Goal: Information Seeking & Learning: Find specific fact

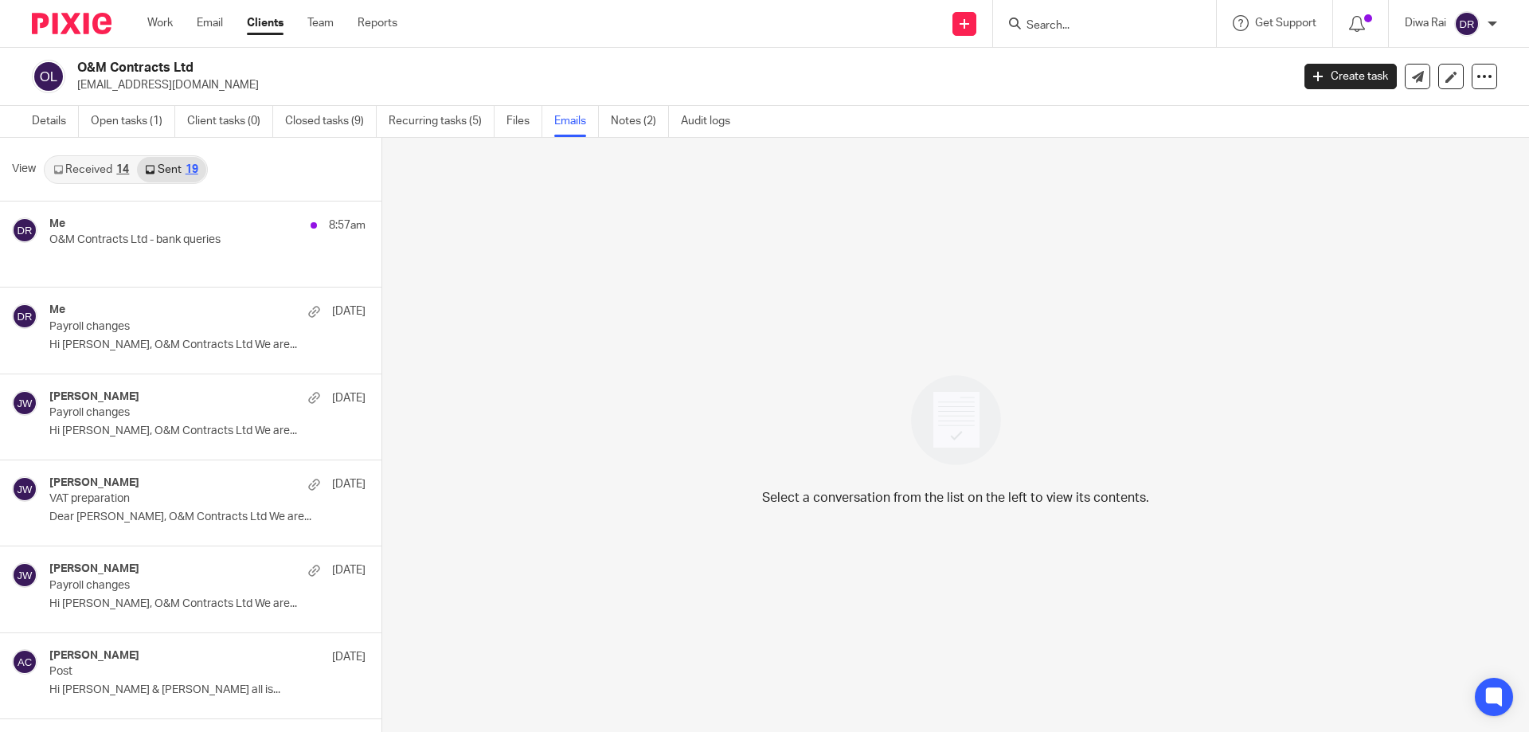
drag, startPoint x: 192, startPoint y: 69, endPoint x: 94, endPoint y: 79, distance: 98.4
click at [74, 64] on div "O&M Contracts Ltd info@omgroup.uk" at bounding box center [656, 76] width 1249 height 33
copy h2 "O&M Contracts Ltd"
click at [1071, 22] on input "Search" at bounding box center [1096, 26] width 143 height 14
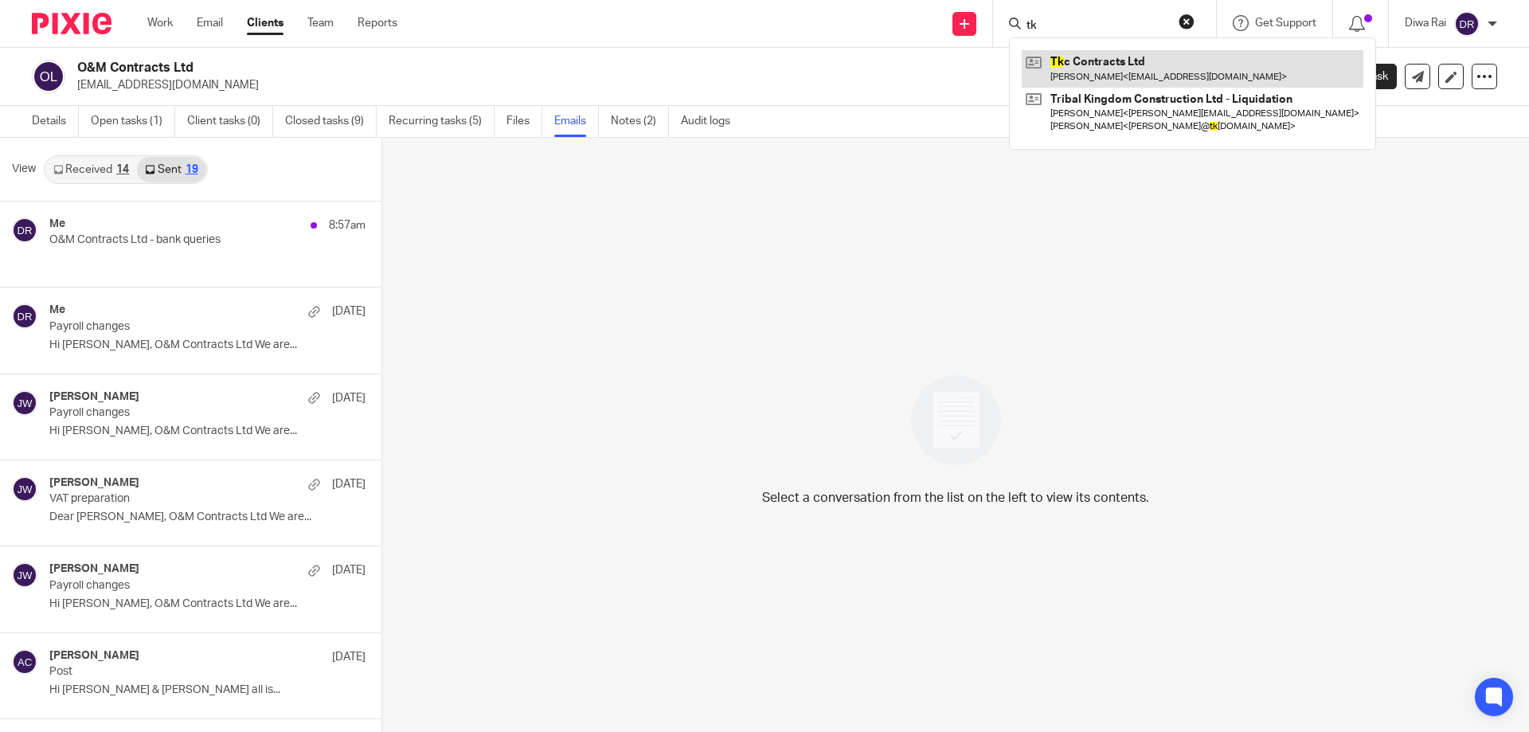
type input "tk"
click at [1099, 61] on link at bounding box center [1193, 68] width 342 height 37
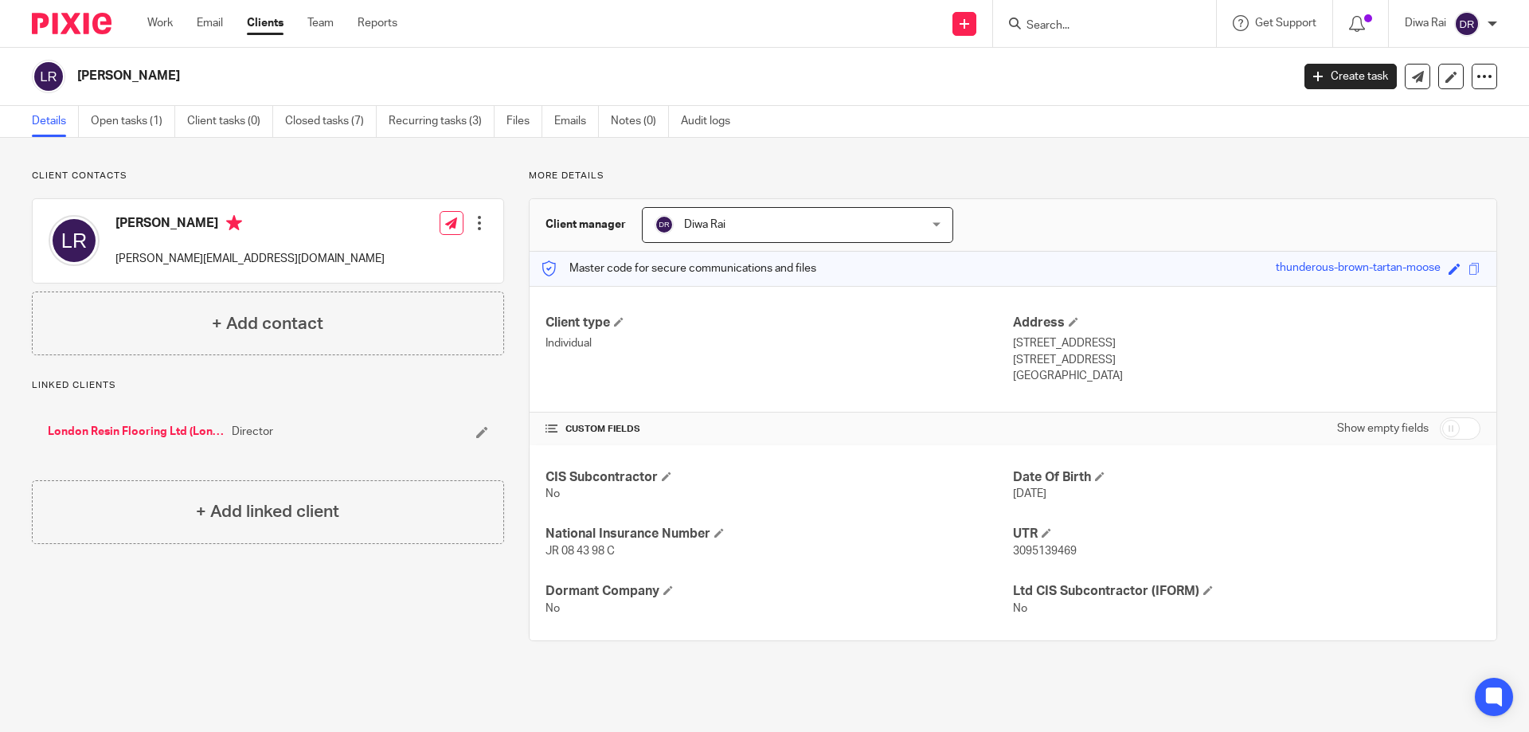
drag, startPoint x: 1099, startPoint y: 46, endPoint x: 1064, endPoint y: 29, distance: 39.2
click at [1070, 32] on div at bounding box center [1104, 23] width 223 height 47
click at [1074, 18] on form at bounding box center [1110, 24] width 170 height 20
drag, startPoint x: 108, startPoint y: 419, endPoint x: 117, endPoint y: 425, distance: 10.8
click at [111, 420] on div "London Resin Flooring Ltd (Londonline) Director" at bounding box center [268, 432] width 472 height 48
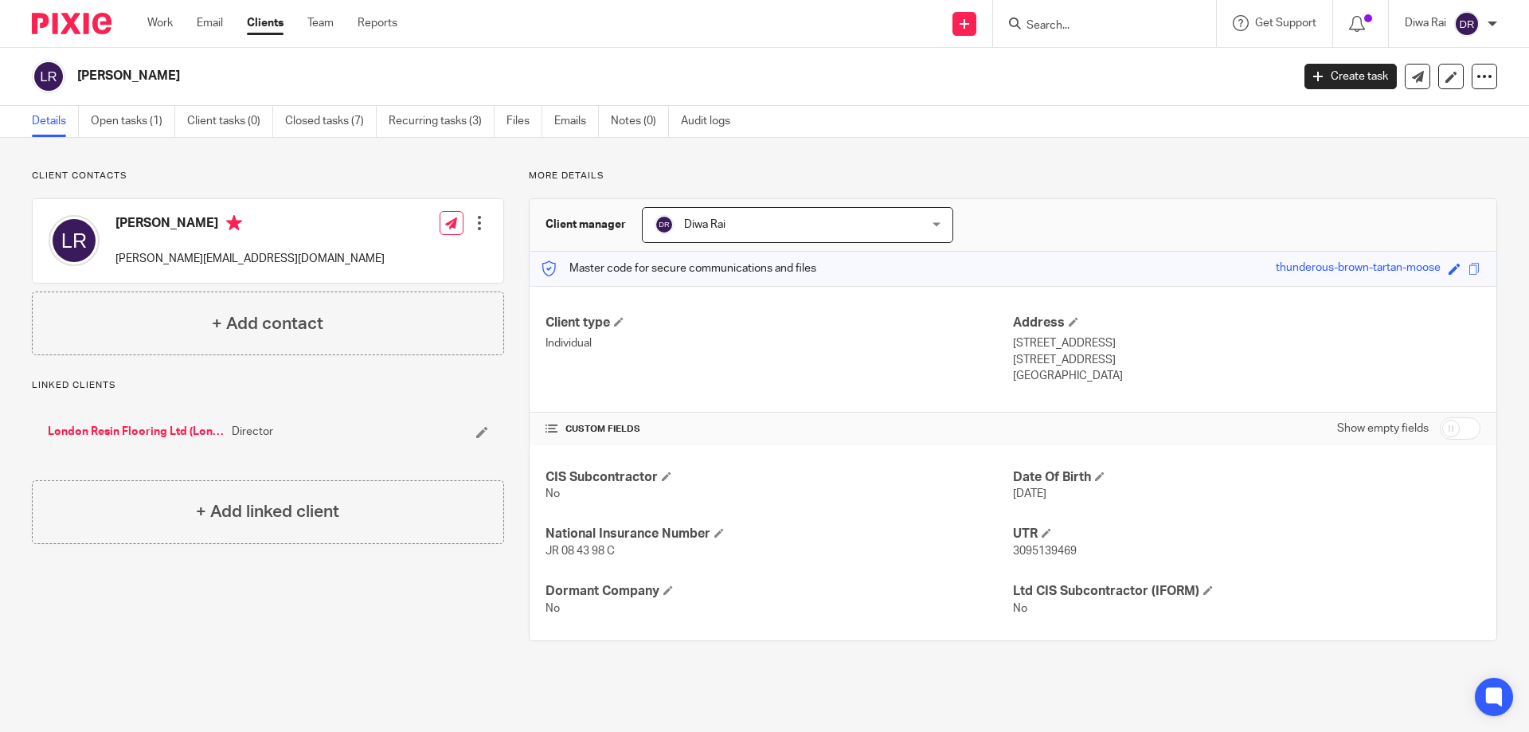
click at [124, 431] on link "London Resin Flooring Ltd (Londonline)" at bounding box center [136, 432] width 176 height 16
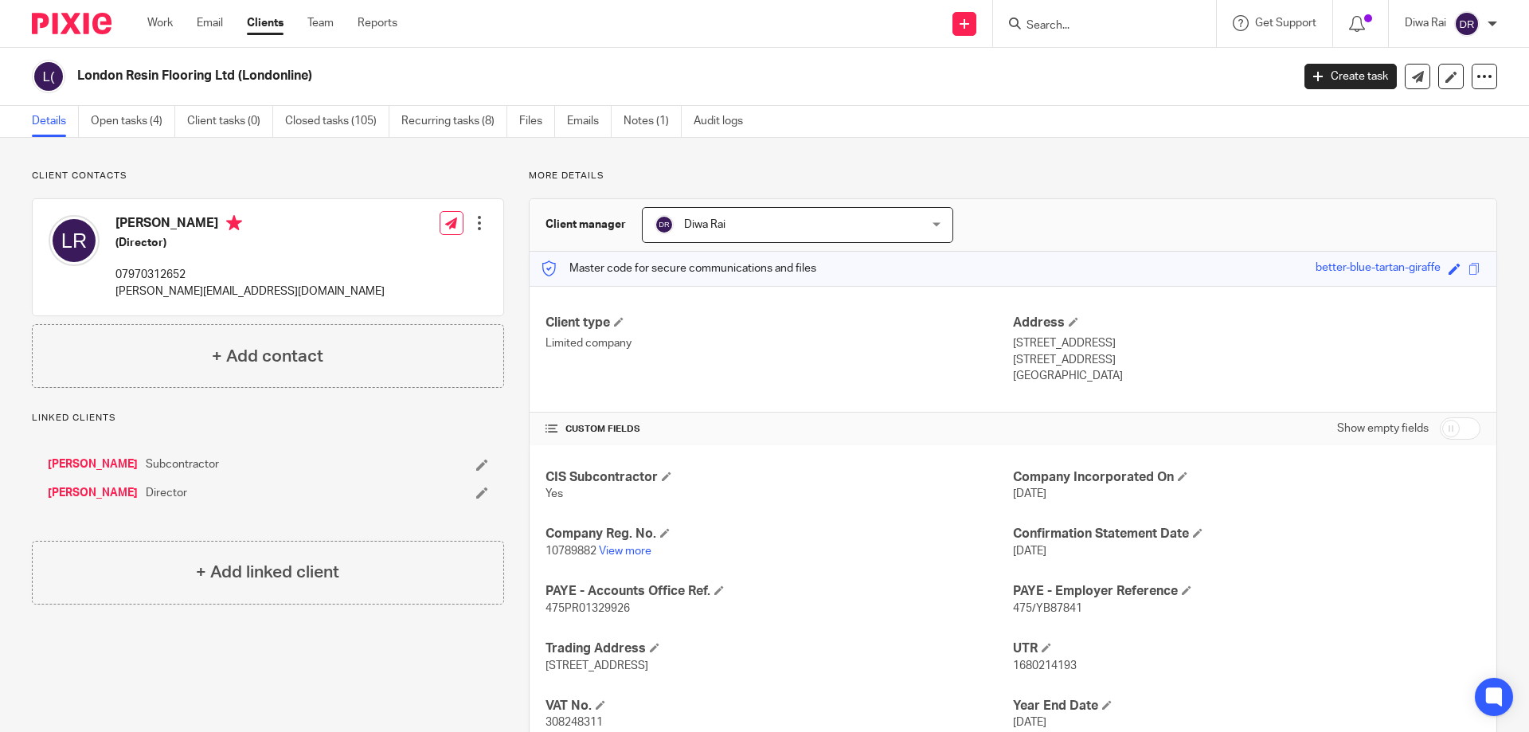
scroll to position [80, 0]
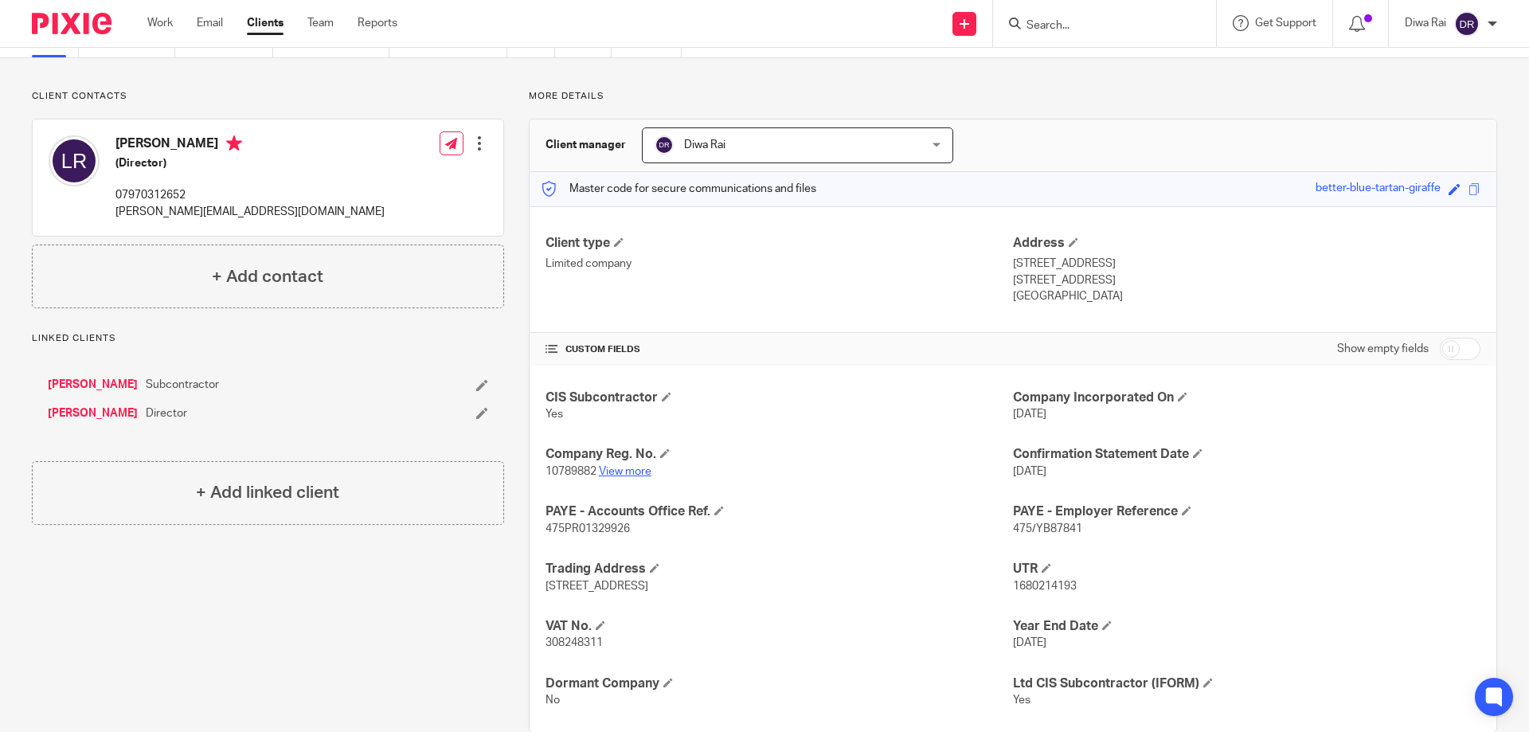
click at [632, 471] on link "View more" at bounding box center [625, 471] width 53 height 11
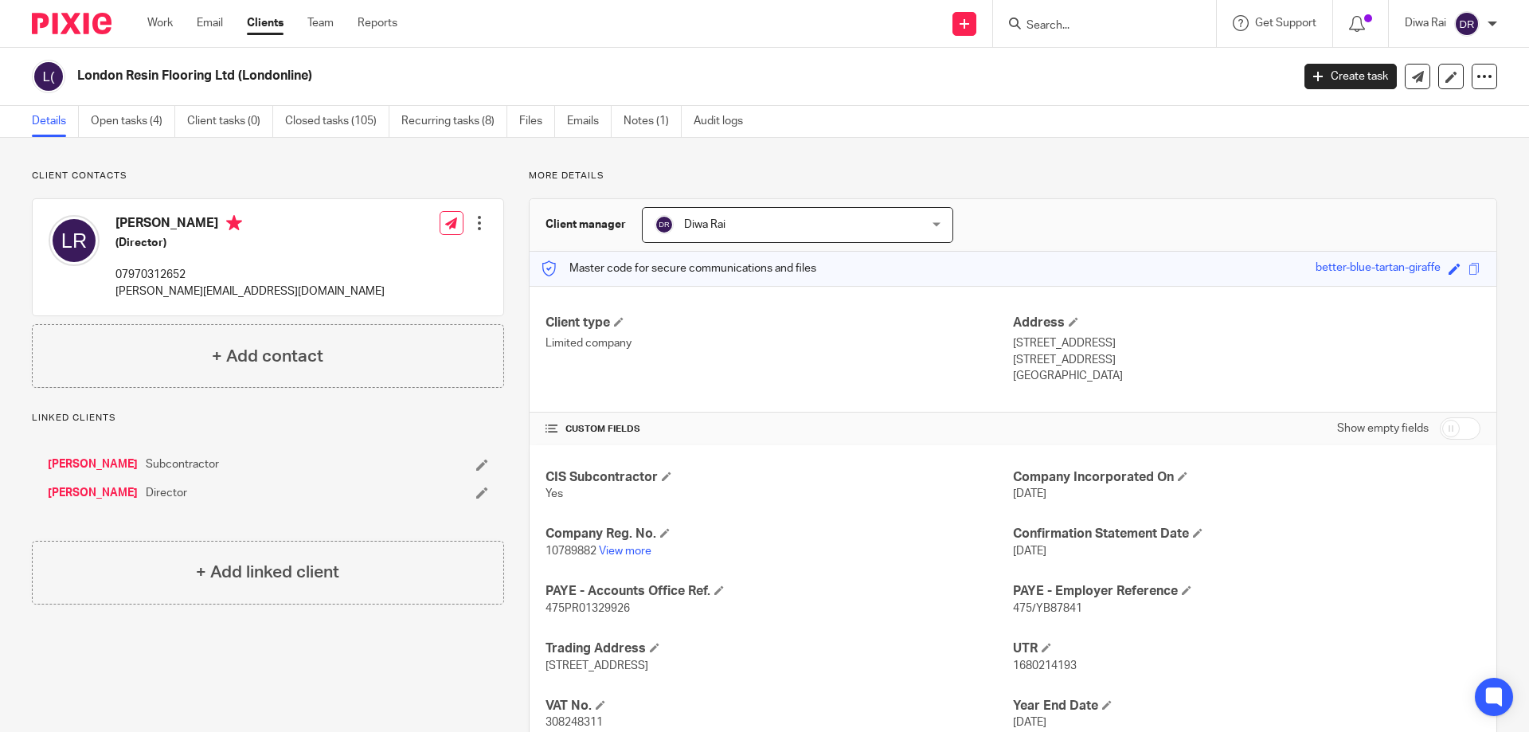
click at [1077, 29] on input "Search" at bounding box center [1096, 26] width 143 height 14
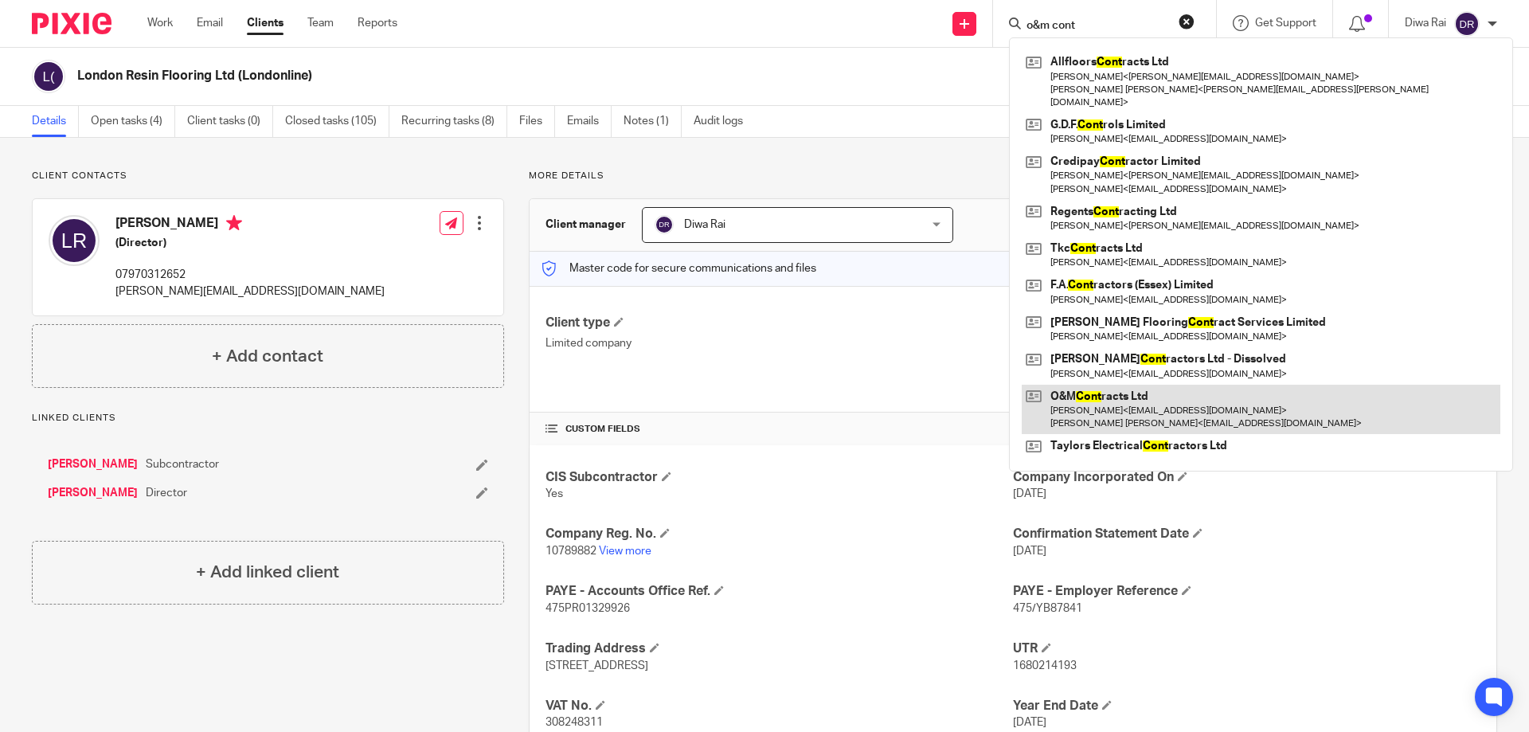
type input "o&m cont"
click at [1114, 390] on link at bounding box center [1261, 409] width 479 height 49
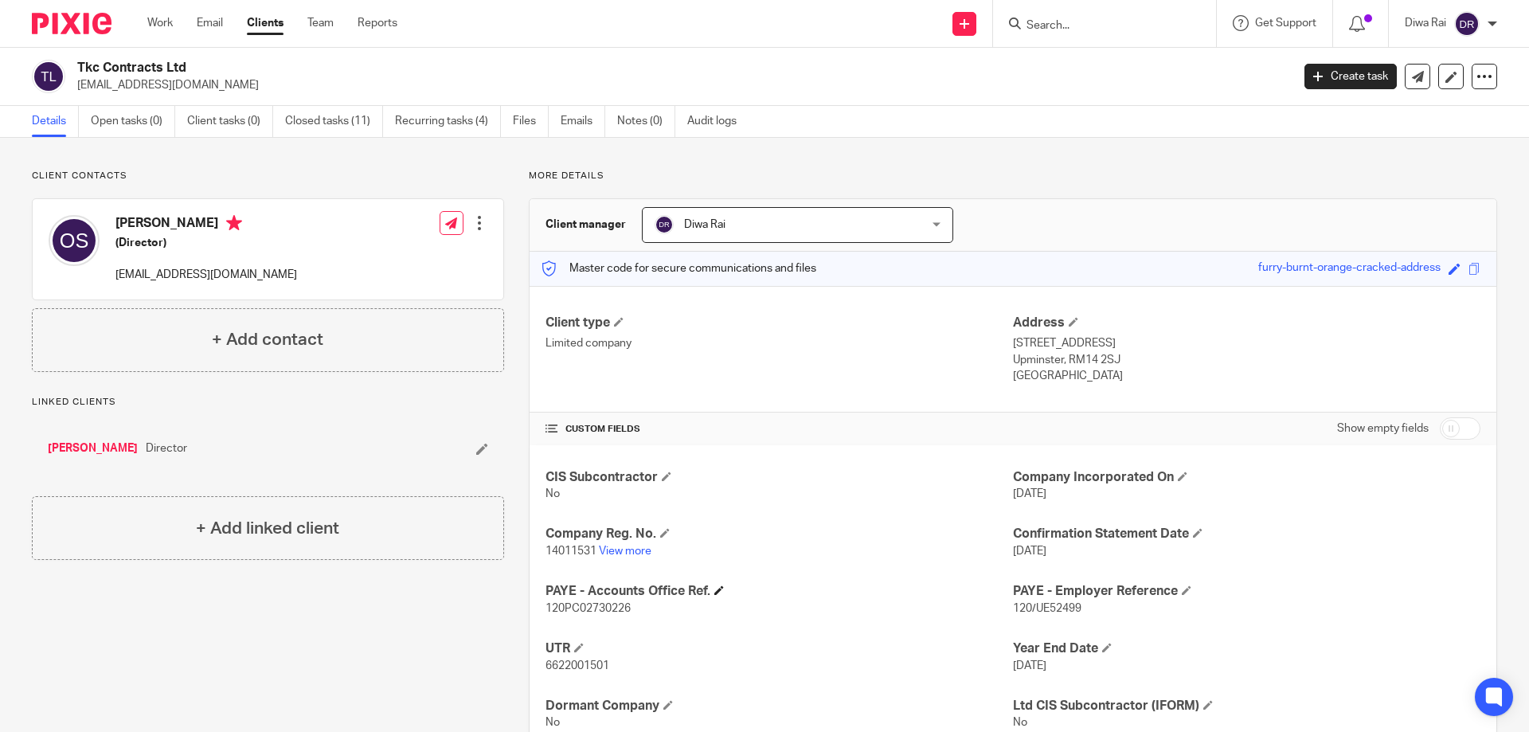
scroll to position [56, 0]
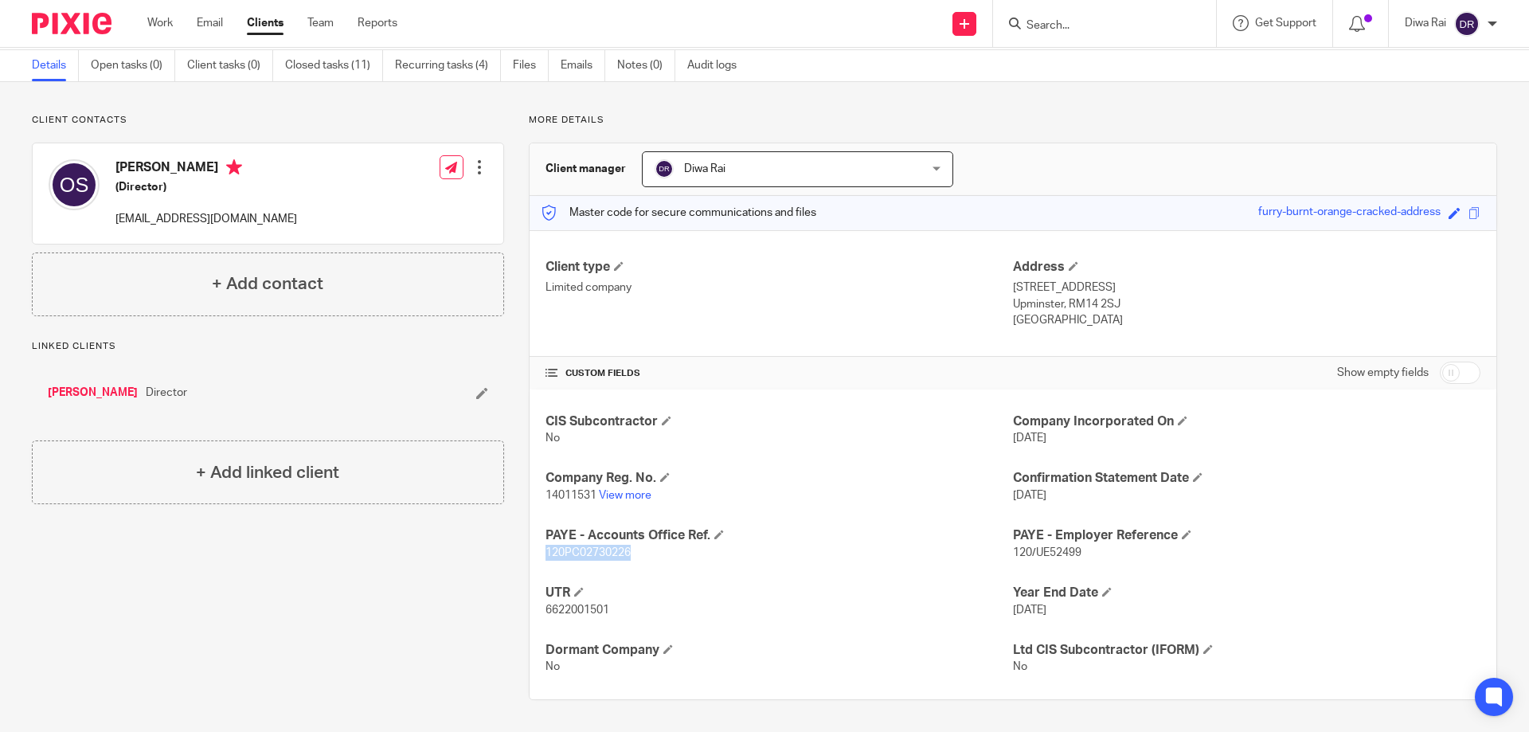
drag, startPoint x: 637, startPoint y: 556, endPoint x: 542, endPoint y: 551, distance: 94.9
click at [545, 551] on p "120PC02730226" at bounding box center [778, 553] width 467 height 16
click at [677, 541] on h4 "PAYE - Accounts Office Ref." at bounding box center [778, 535] width 467 height 17
click at [614, 495] on link "View more" at bounding box center [625, 495] width 53 height 11
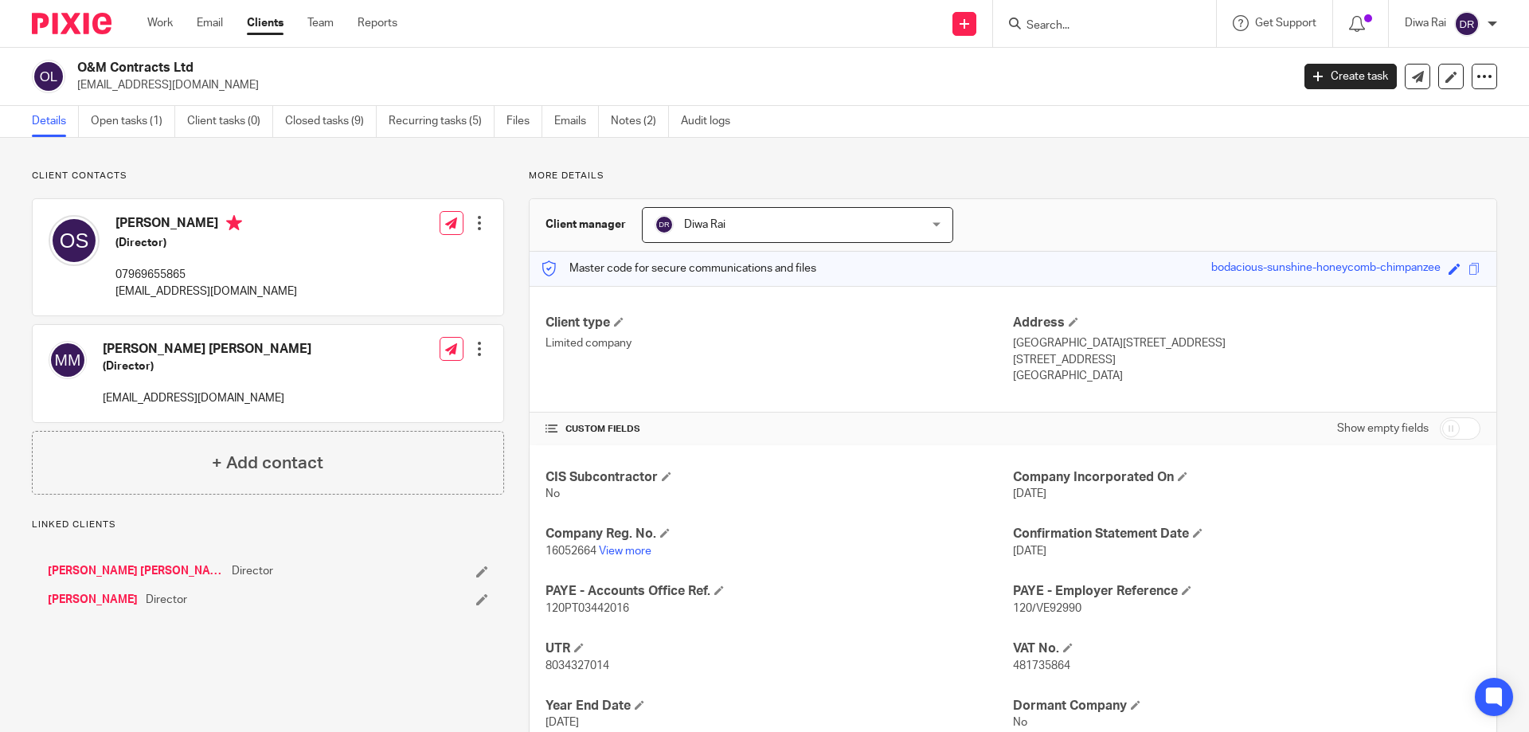
scroll to position [112, 0]
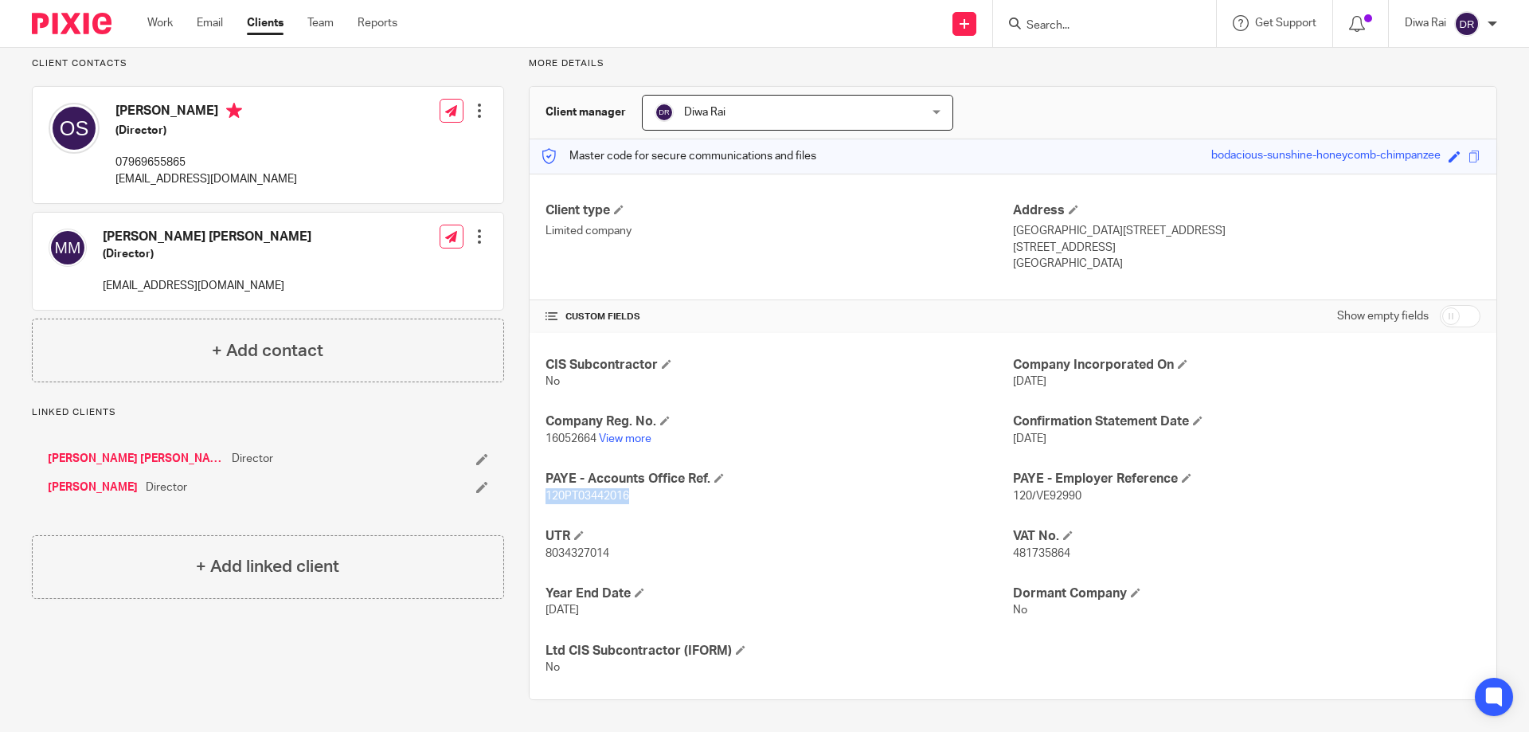
drag, startPoint x: 627, startPoint y: 494, endPoint x: 541, endPoint y: 494, distance: 86.8
click at [545, 497] on p "120PT03442016" at bounding box center [778, 496] width 467 height 16
copy span "120PT03442016"
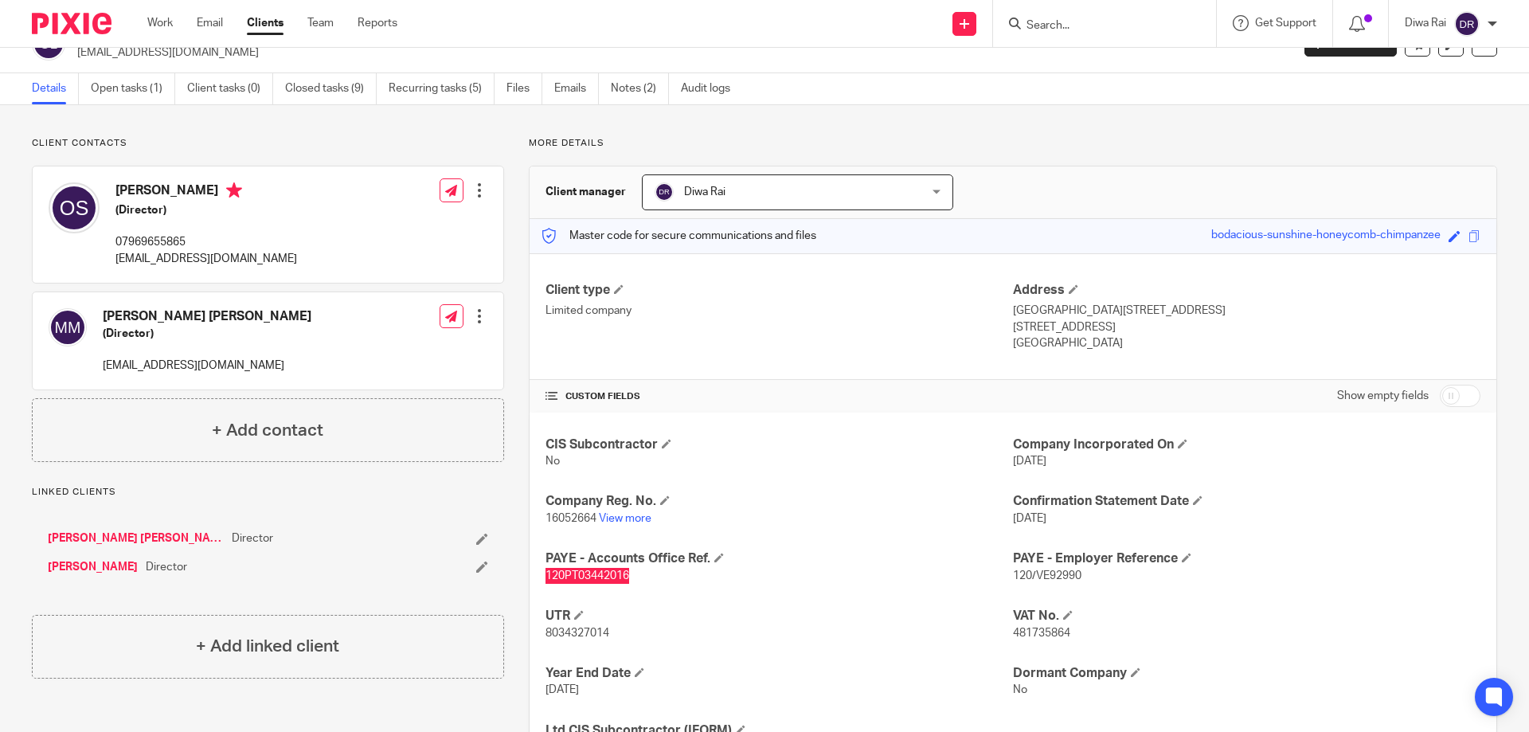
scroll to position [0, 0]
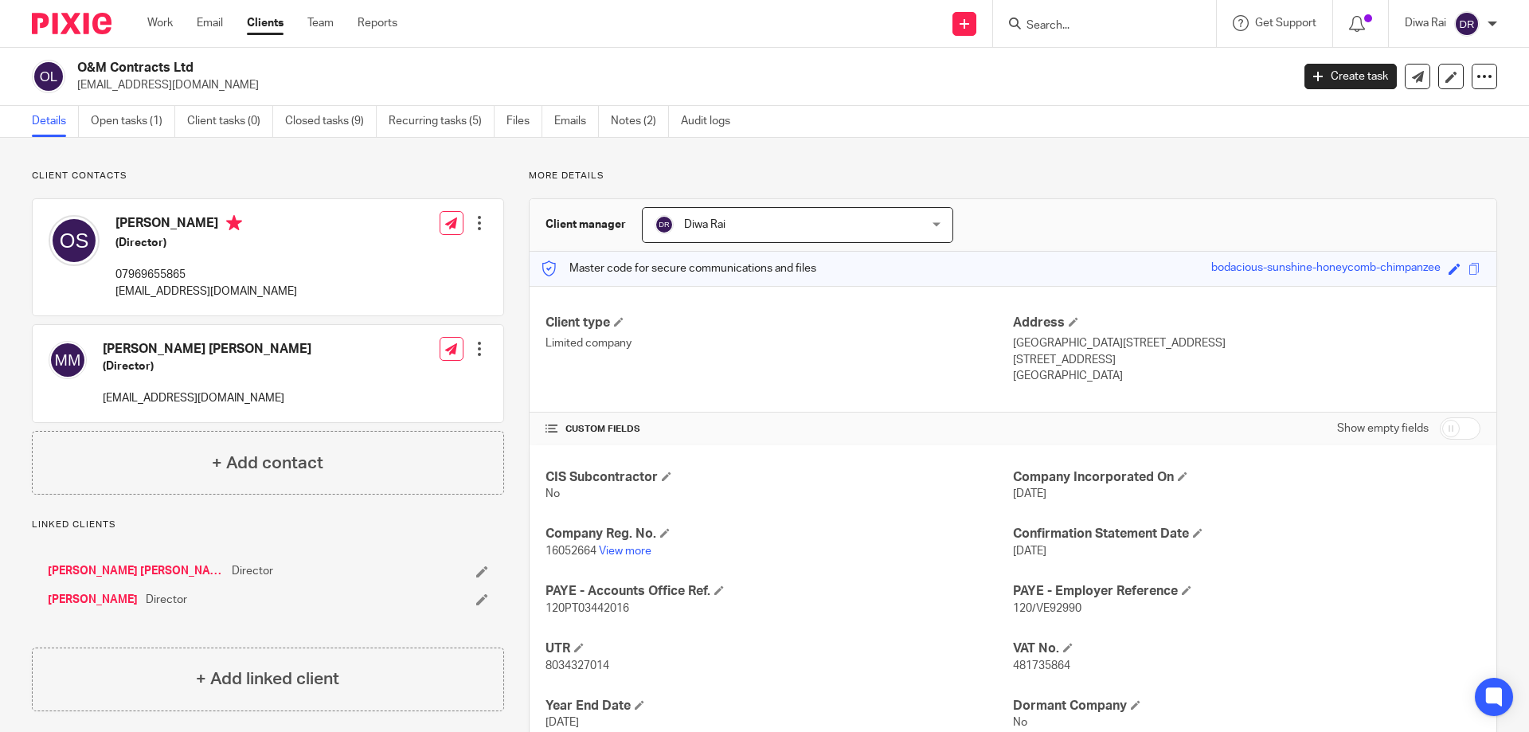
click at [1072, 33] on form at bounding box center [1110, 24] width 170 height 20
click at [1077, 28] on input "Search" at bounding box center [1096, 26] width 143 height 14
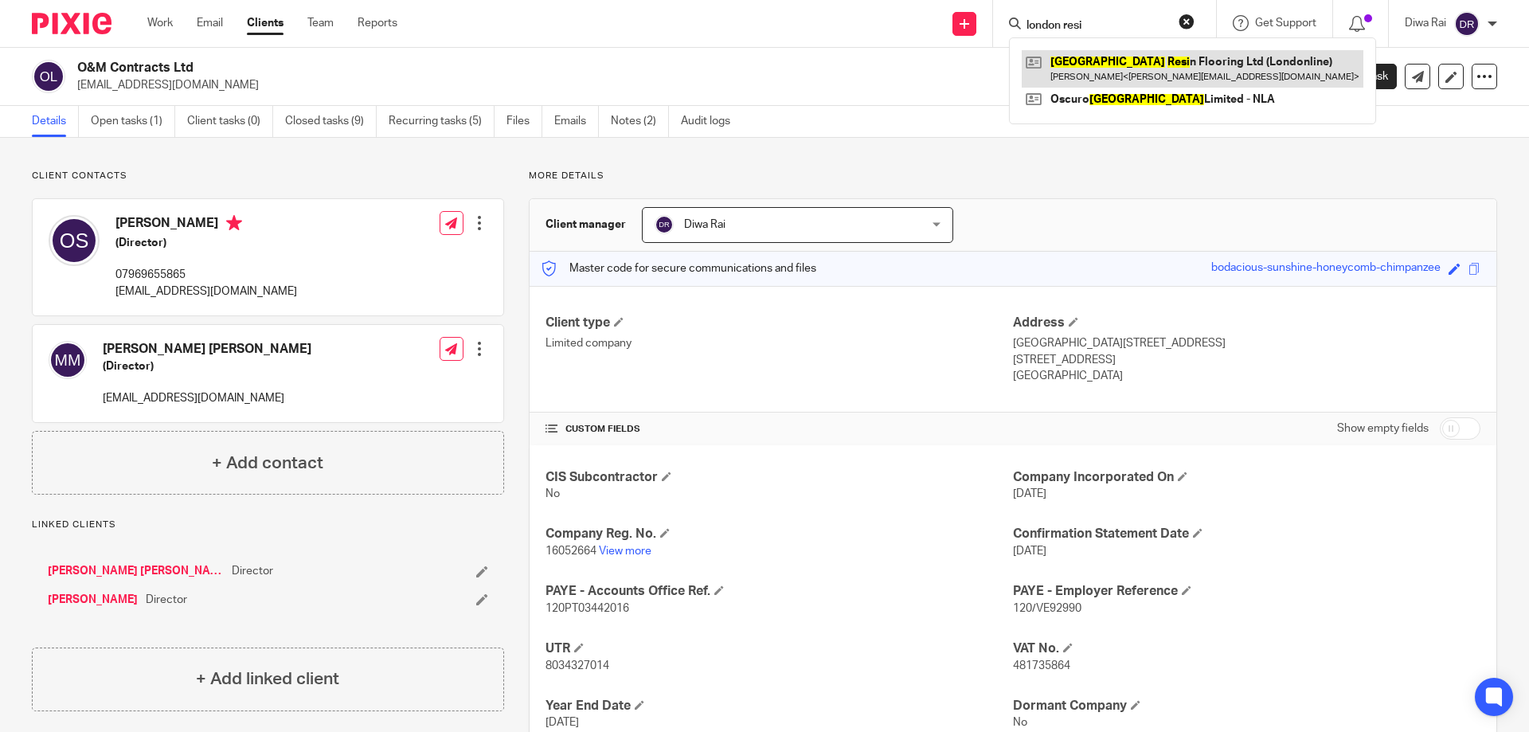
type input "london resi"
click at [1151, 63] on link at bounding box center [1193, 68] width 342 height 37
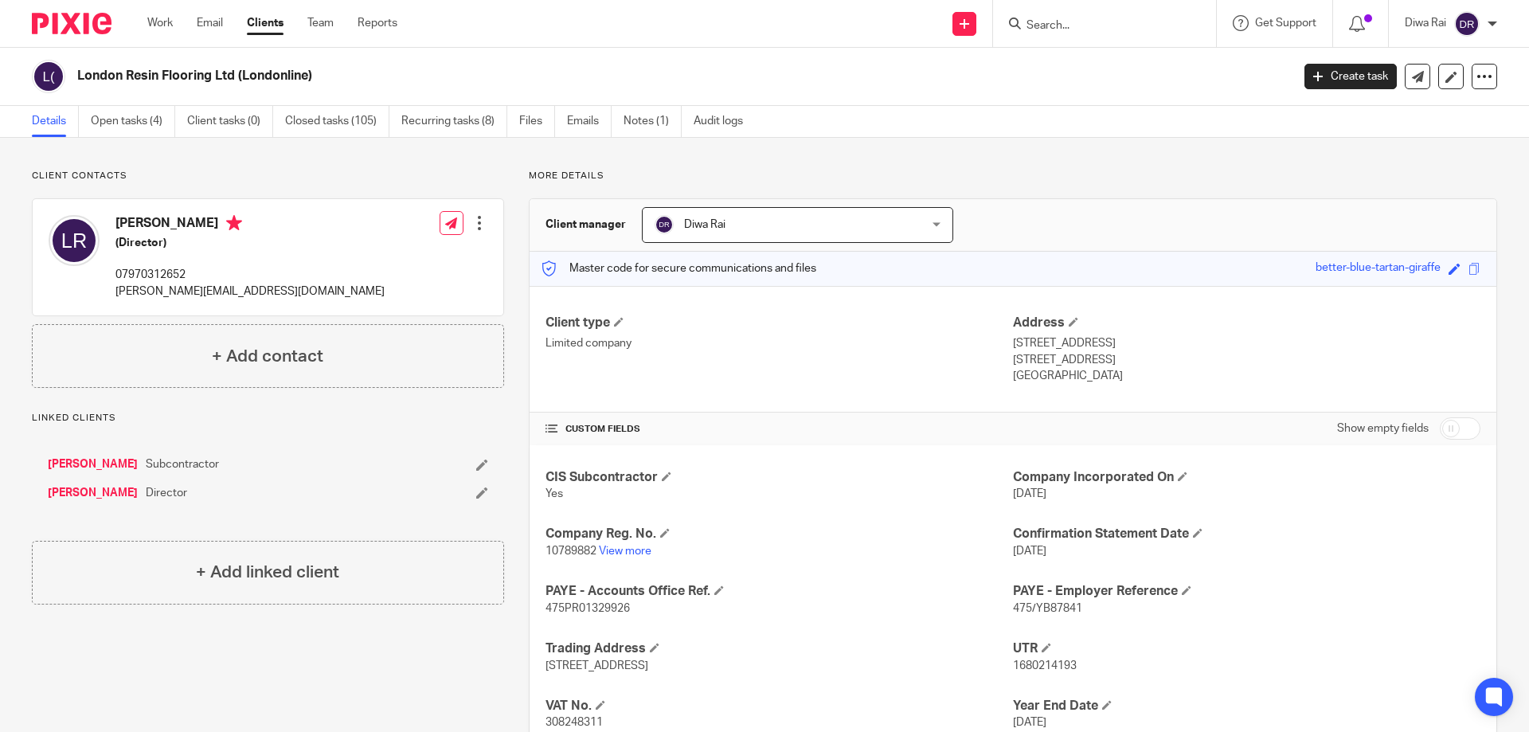
click at [1128, 36] on div at bounding box center [1104, 23] width 223 height 47
click at [1094, 24] on input "Search" at bounding box center [1096, 26] width 143 height 14
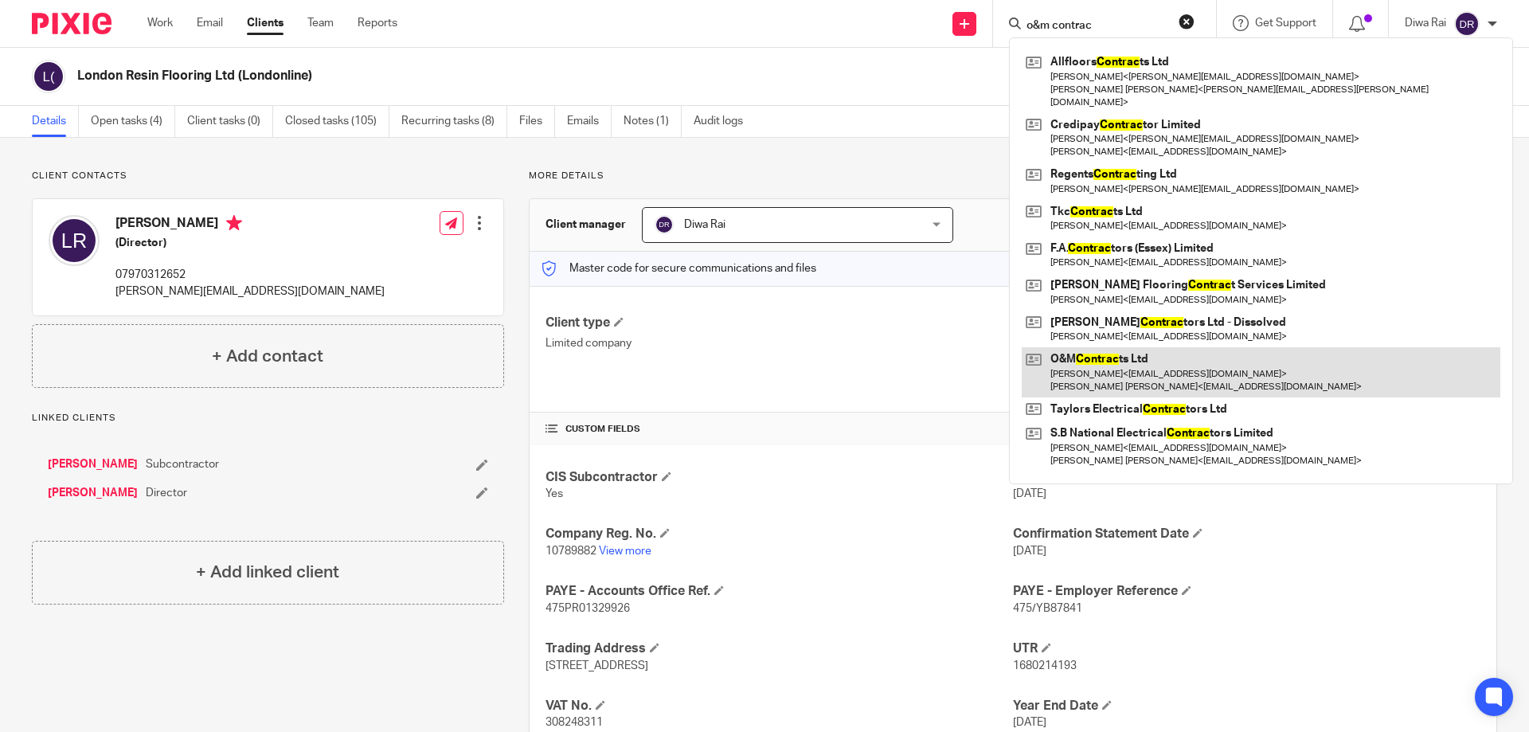
type input "o&m contrac"
click at [1099, 367] on link at bounding box center [1261, 371] width 479 height 49
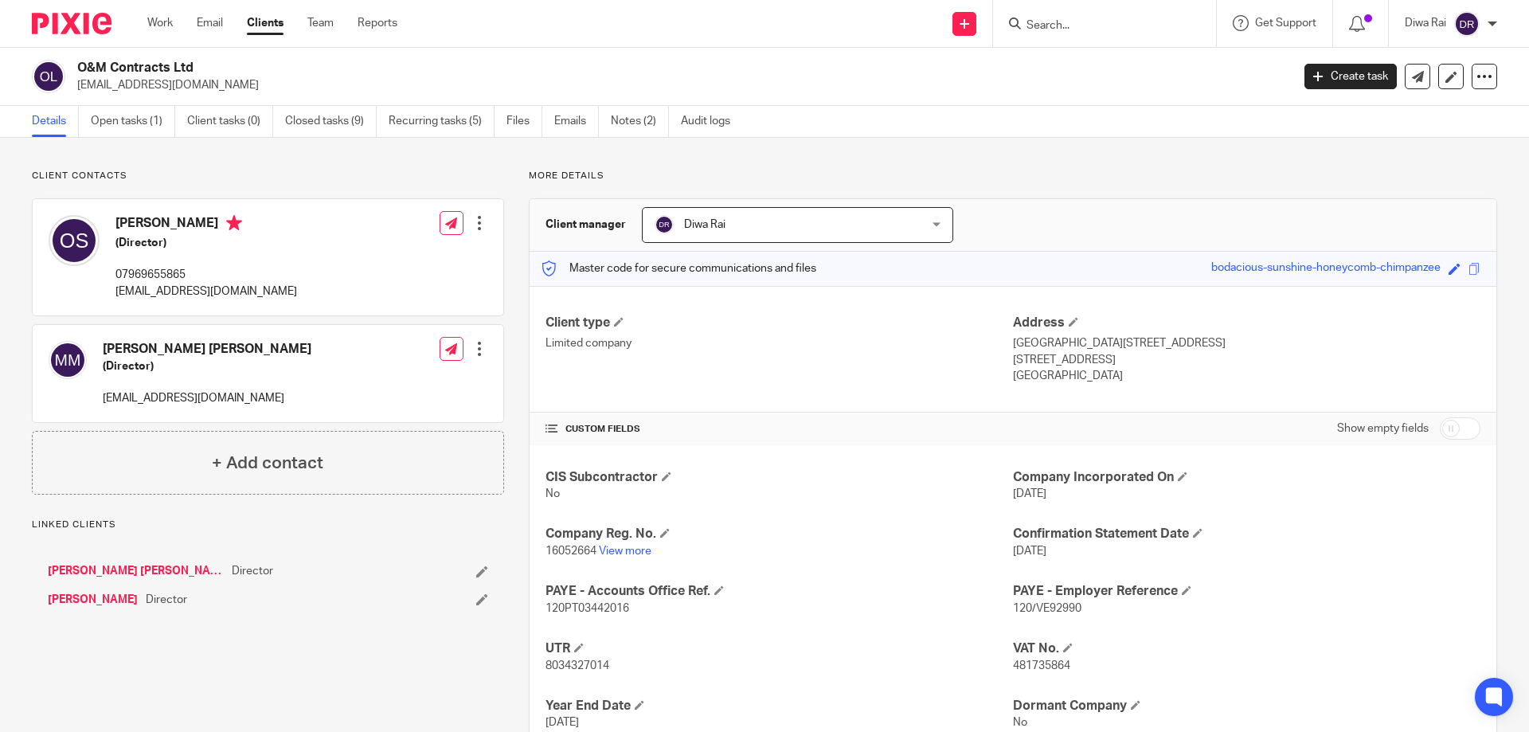
drag, startPoint x: 199, startPoint y: 65, endPoint x: 80, endPoint y: 65, distance: 119.4
click at [80, 65] on h2 "O&M Contracts Ltd" at bounding box center [558, 68] width 963 height 17
copy h2 "O&M Contracts Ltd"
click at [627, 116] on link "Notes (2)" at bounding box center [640, 121] width 58 height 31
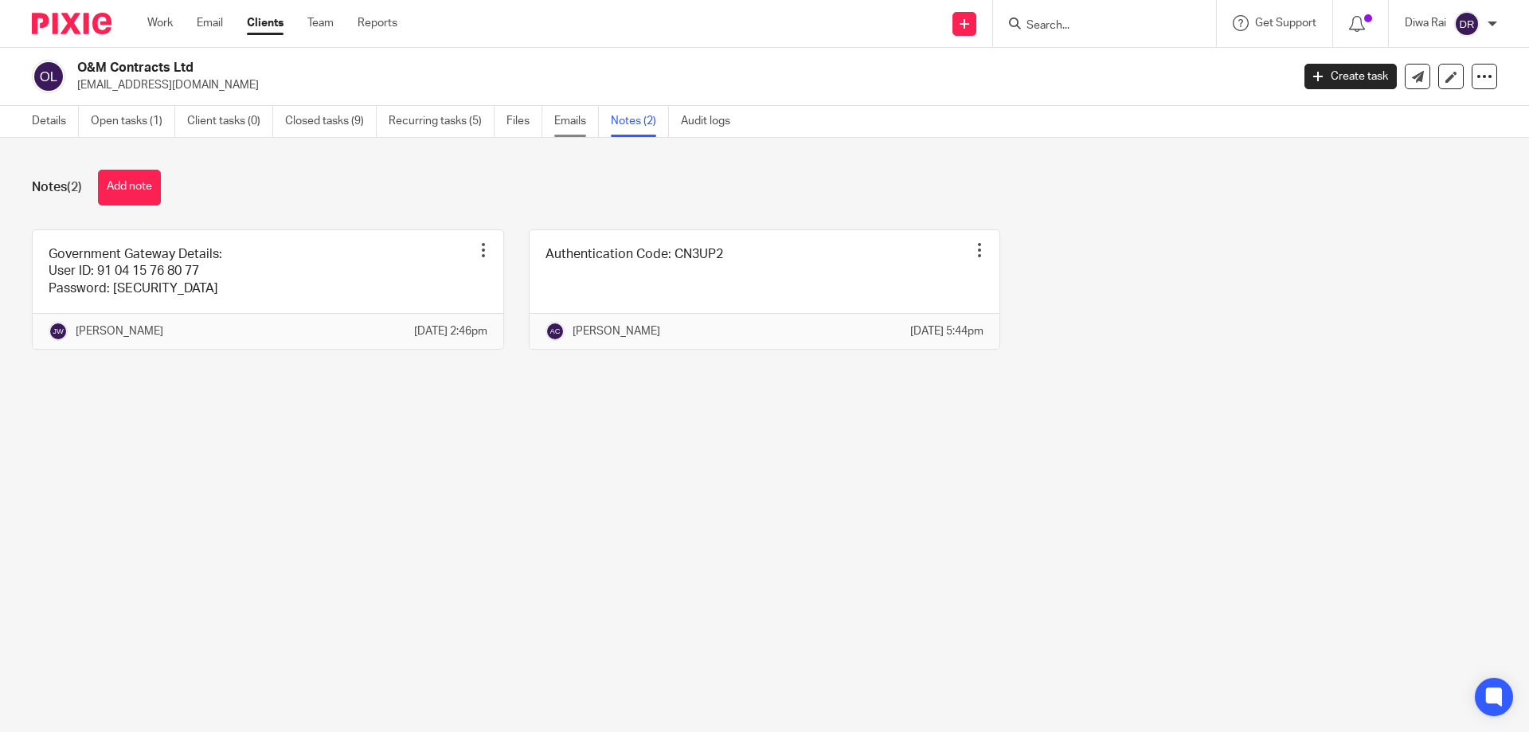
click at [573, 119] on link "Emails" at bounding box center [576, 121] width 45 height 31
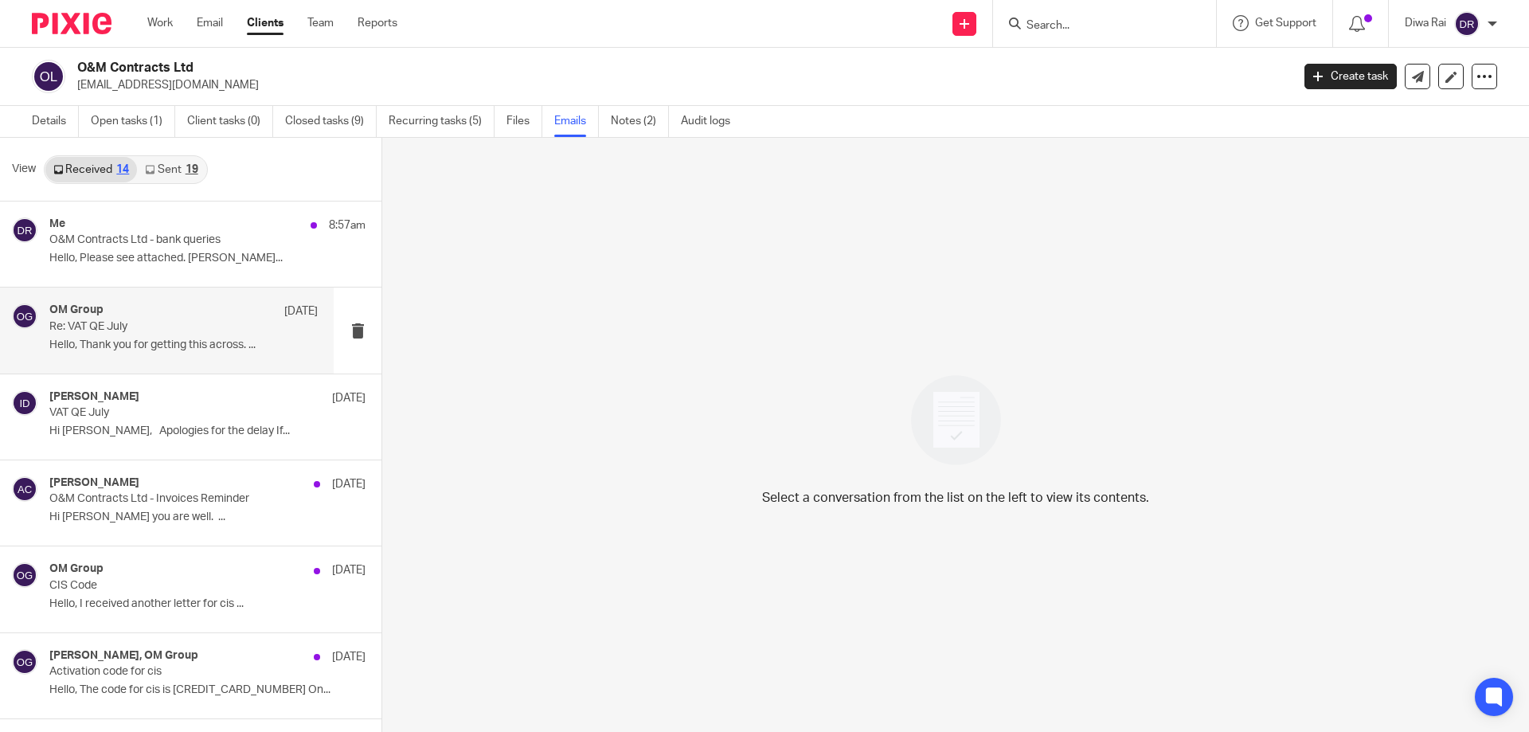
click at [135, 332] on p "Re: VAT QE July" at bounding box center [156, 327] width 215 height 14
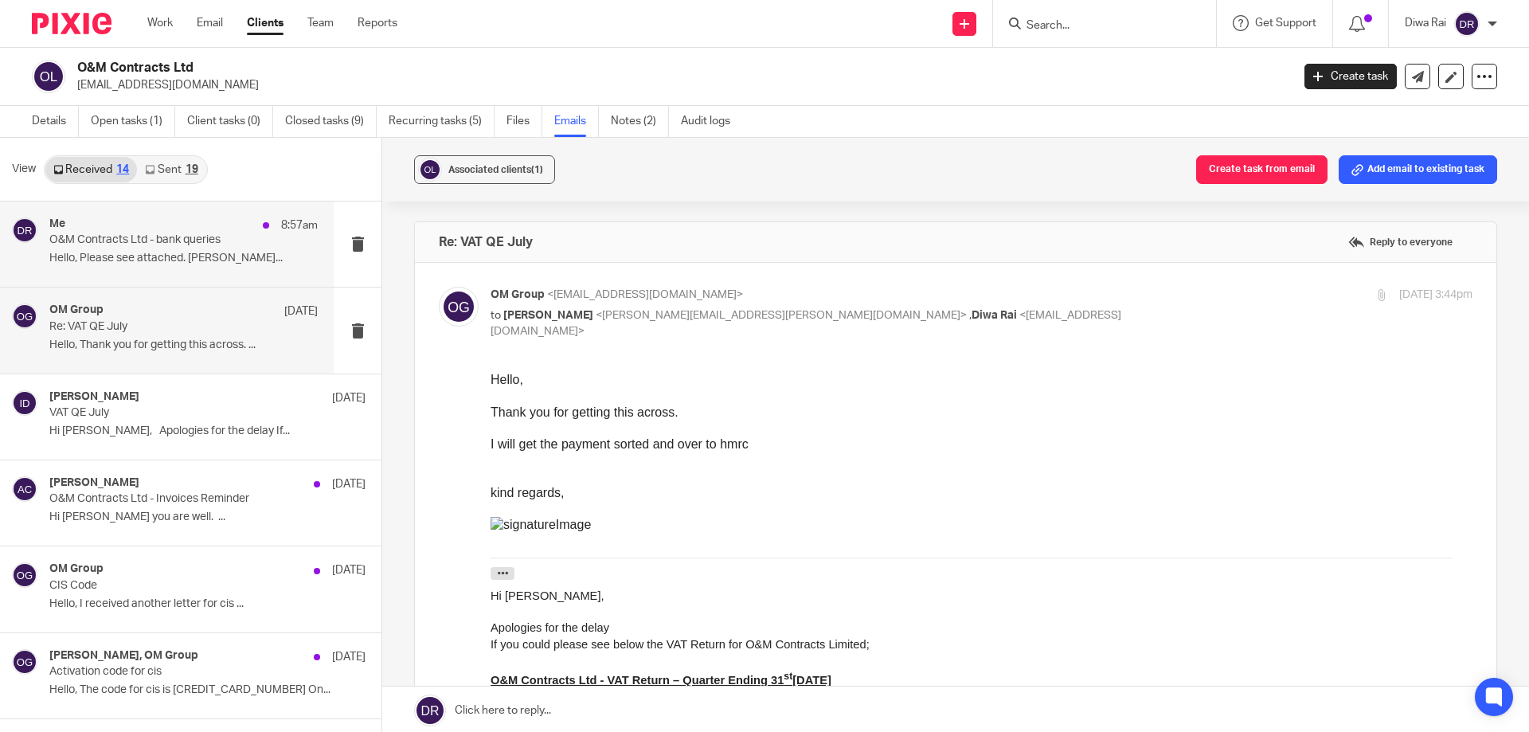
click at [189, 252] on p "Hello, Please see attached. Wes..." at bounding box center [183, 259] width 268 height 14
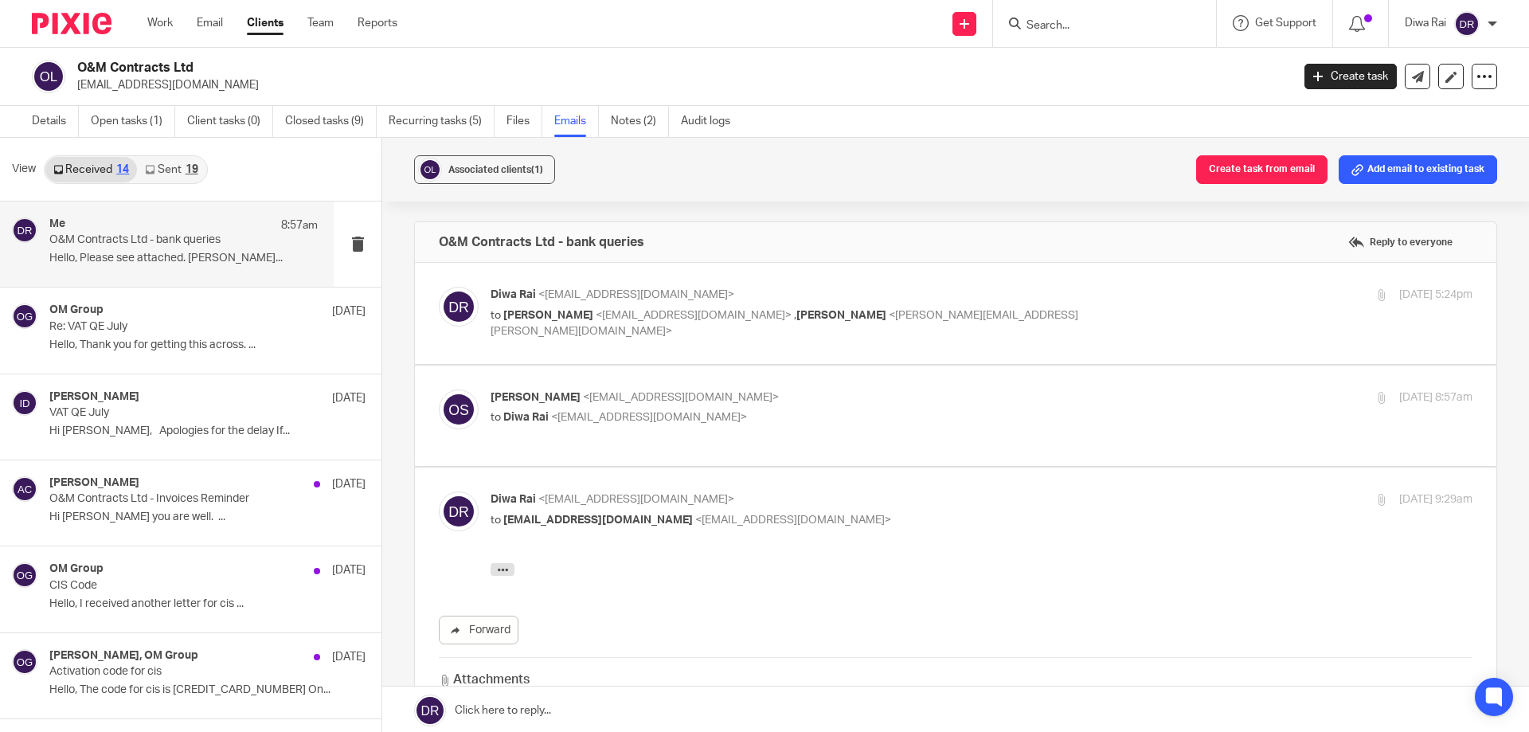
drag, startPoint x: 168, startPoint y: 85, endPoint x: 78, endPoint y: 92, distance: 90.3
click at [78, 92] on p "info@omgroup.uk" at bounding box center [678, 85] width 1203 height 16
copy p "info@omgroup.uk"
drag, startPoint x: 48, startPoint y: 120, endPoint x: 92, endPoint y: 153, distance: 54.6
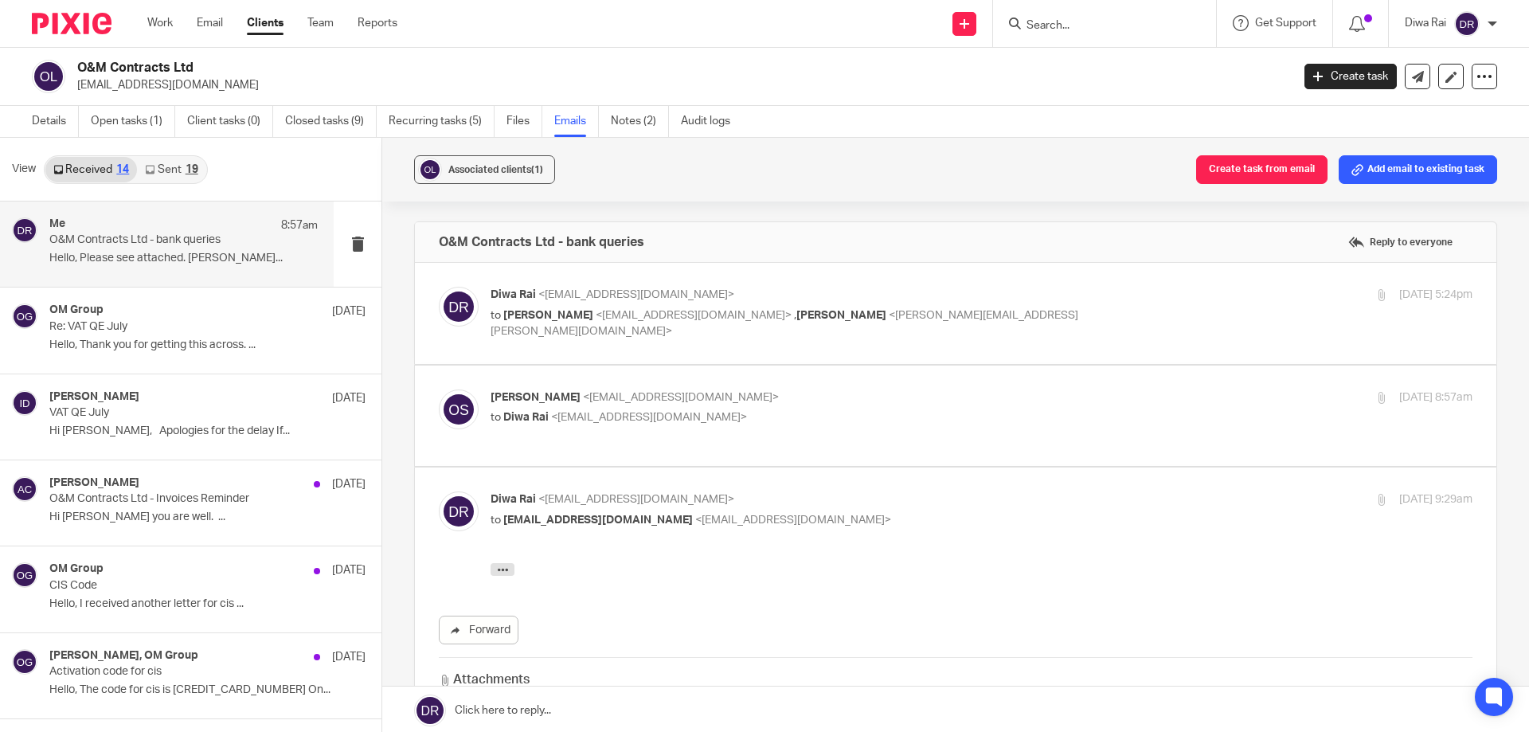
click at [48, 120] on link "Details" at bounding box center [55, 121] width 47 height 31
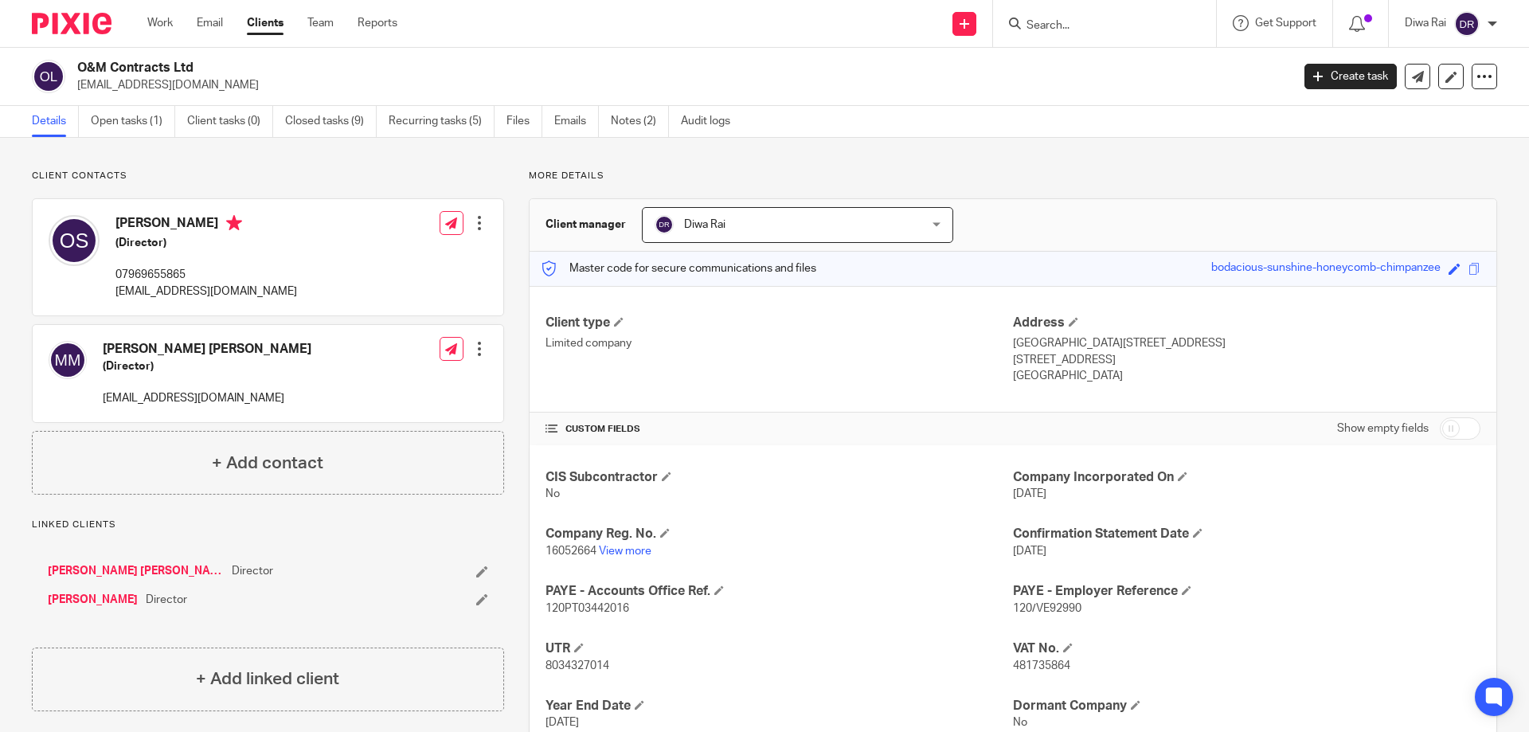
scroll to position [80, 0]
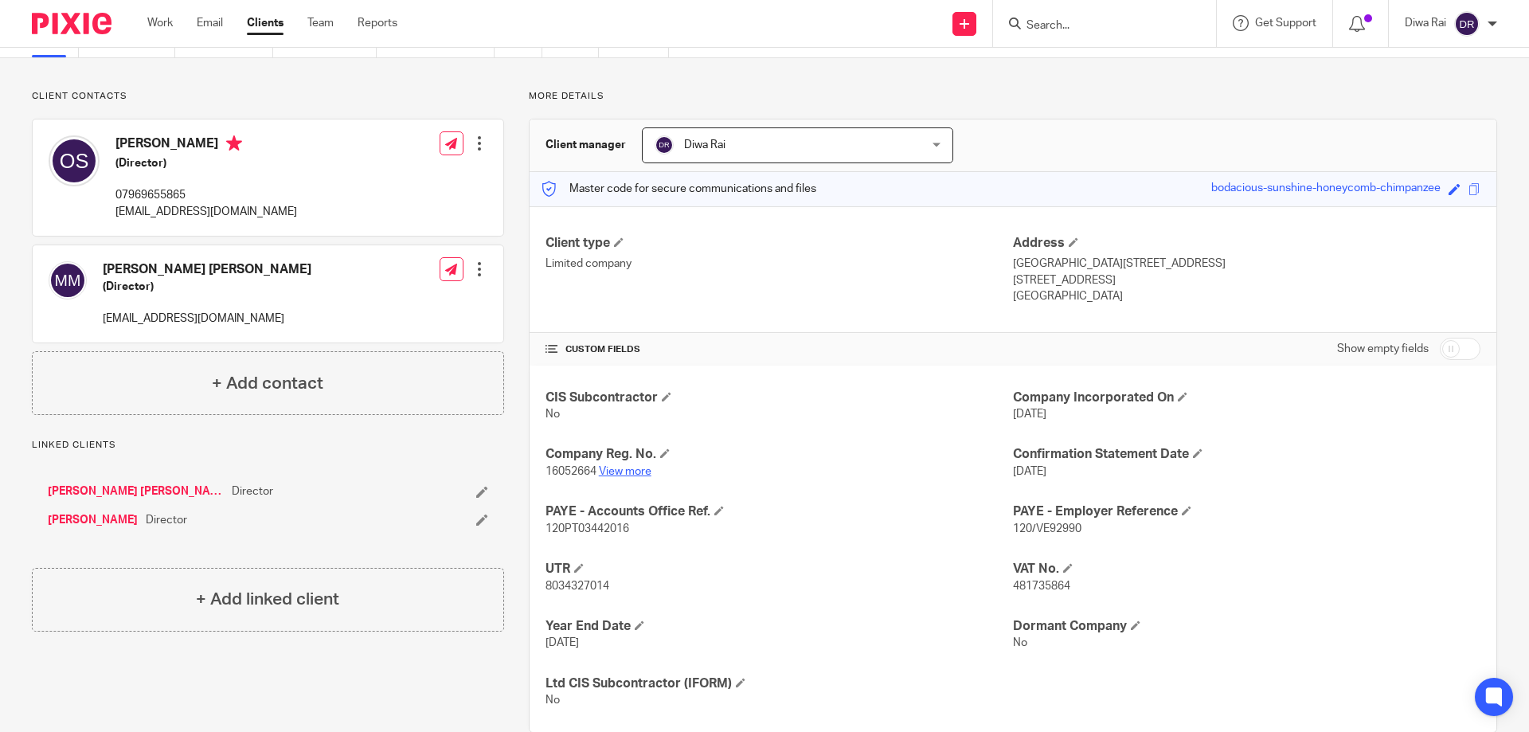
click at [627, 471] on link "View more" at bounding box center [625, 471] width 53 height 11
